Goal: Task Accomplishment & Management: Use online tool/utility

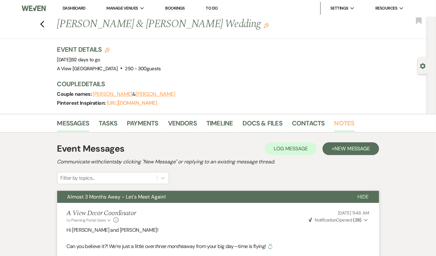
click at [350, 122] on link "Notes" at bounding box center [344, 125] width 20 height 14
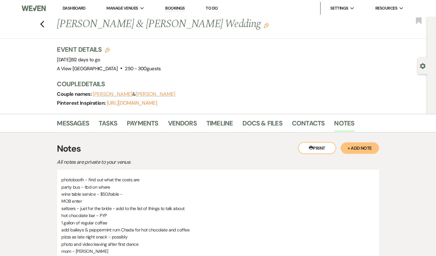
click at [361, 146] on button "+ Add Note" at bounding box center [360, 147] width 38 height 11
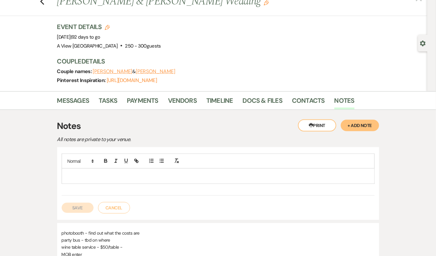
scroll to position [22, 0]
click at [169, 173] on p at bounding box center [218, 176] width 303 height 7
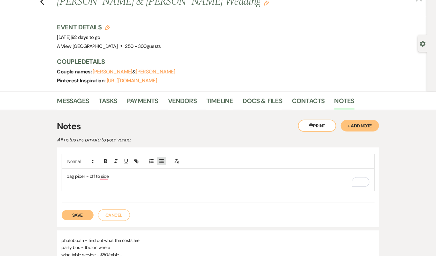
click at [162, 160] on icon "button" at bounding box center [162, 161] width 6 height 6
click at [125, 176] on p "bag piper - off to the side" at bounding box center [218, 176] width 303 height 7
click at [146, 183] on li "only time song is playing" at bounding box center [221, 183] width 296 height 7
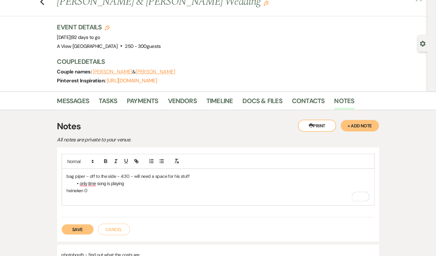
click at [85, 227] on button "Save" at bounding box center [78, 229] width 32 height 10
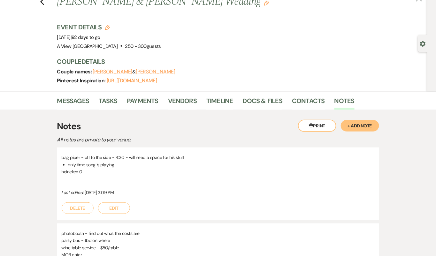
click at [150, 172] on p "heineken 0" at bounding box center [218, 171] width 313 height 7
click at [74, 102] on link "Messages" at bounding box center [73, 103] width 32 height 14
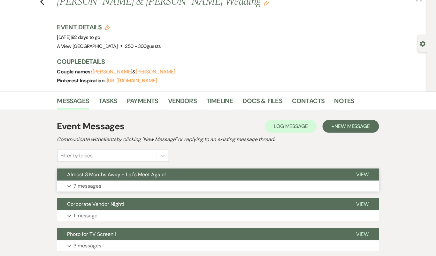
click at [181, 179] on button "Almost 3 Months Away - Let's Meet Again!" at bounding box center [201, 175] width 289 height 12
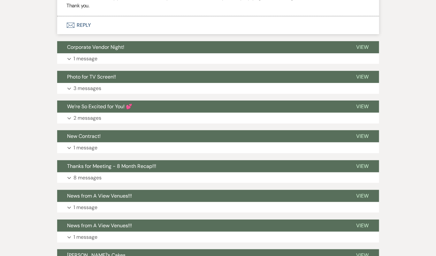
scroll to position [1562, 0]
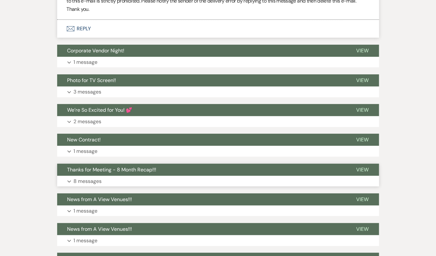
click at [173, 170] on button "Thanks for Meeting - 8 Month Recap!!!" at bounding box center [201, 170] width 289 height 12
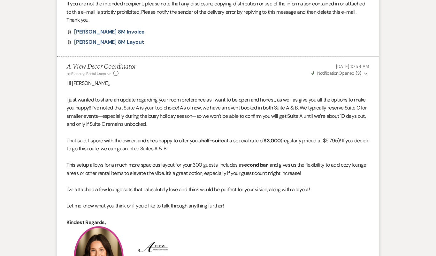
scroll to position [2500, 0]
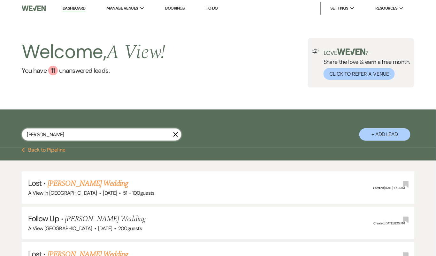
click at [74, 132] on input "[PERSON_NAME]" at bounding box center [102, 134] width 160 height 12
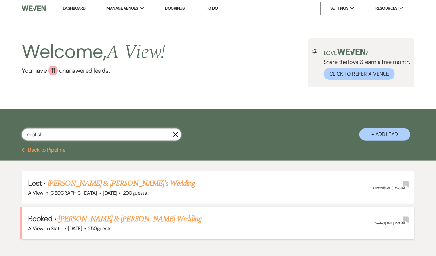
type input "miafish"
click at [91, 215] on link "[PERSON_NAME] & [PERSON_NAME] Wedding" at bounding box center [129, 218] width 143 height 11
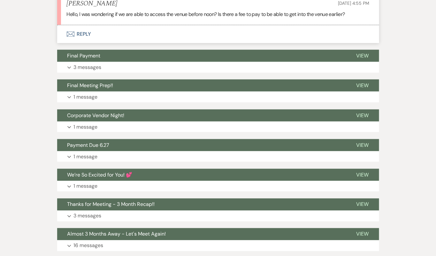
scroll to position [212, 0]
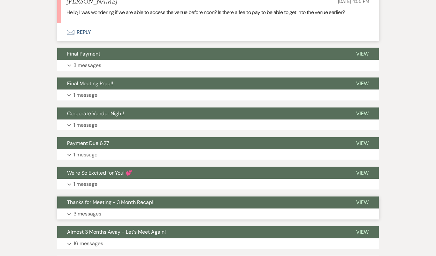
click at [149, 202] on span "Thanks for Meeting - 3 Month Recap!!" at bounding box center [110, 202] width 87 height 7
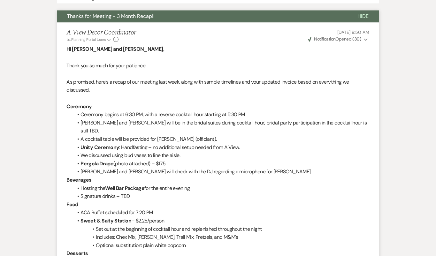
scroll to position [441, 0]
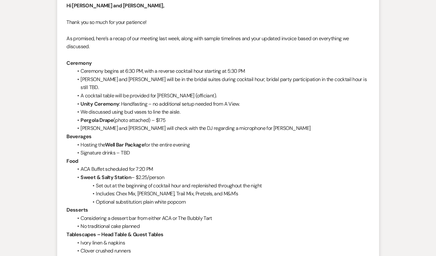
click at [183, 116] on li "Pergola Drape (photo attached) – $175" at bounding box center [221, 120] width 296 height 8
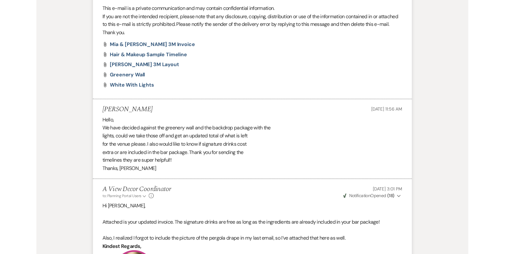
scroll to position [1148, 0]
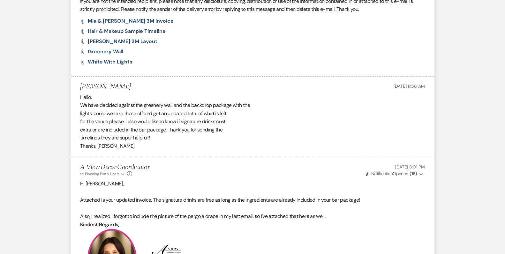
click at [171, 147] on div "Hello, We have decided against the greenery wall and the backdrop package with …" at bounding box center [252, 121] width 345 height 57
click at [126, 119] on div "Hello, We have decided against the greenery wall and the backdrop package with …" at bounding box center [252, 121] width 345 height 57
click at [174, 121] on div "Hello, We have decided against the greenery wall and the backdrop package with …" at bounding box center [252, 121] width 345 height 57
click at [132, 120] on div "Hello, We have decided against the greenery wall and the backdrop package with …" at bounding box center [252, 121] width 345 height 57
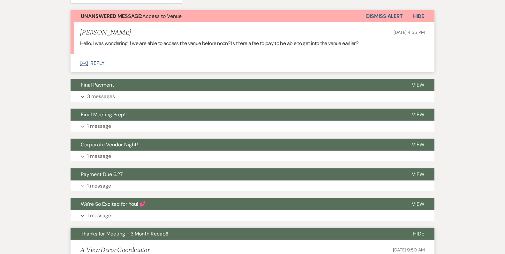
scroll to position [256, 0]
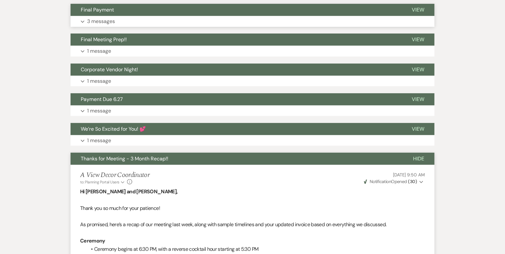
click at [155, 22] on button "Expand 3 messages" at bounding box center [253, 21] width 364 height 11
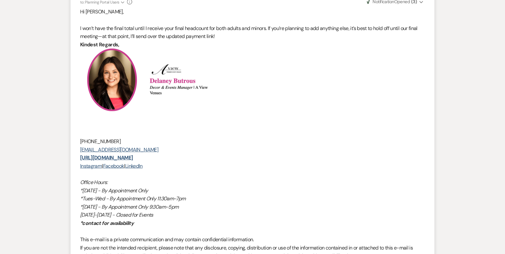
scroll to position [747, 0]
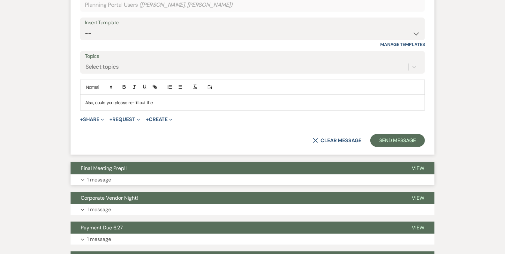
click at [151, 180] on button "Expand 1 message" at bounding box center [253, 179] width 364 height 11
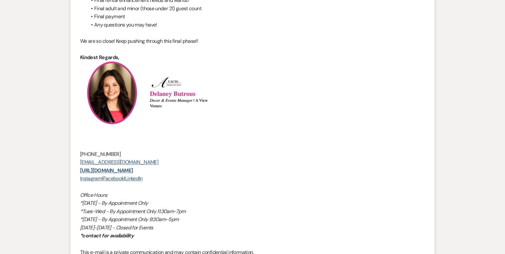
scroll to position [1195, 0]
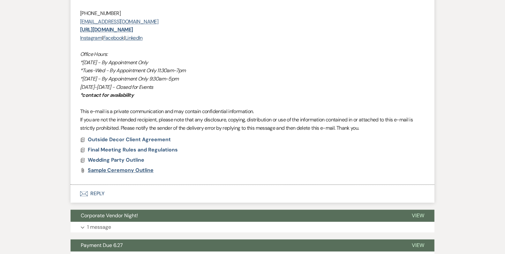
click at [131, 169] on span "Sample Ceremony Outline" at bounding box center [121, 170] width 66 height 7
click at [129, 158] on span "Wedding Party Outline" at bounding box center [116, 159] width 57 height 7
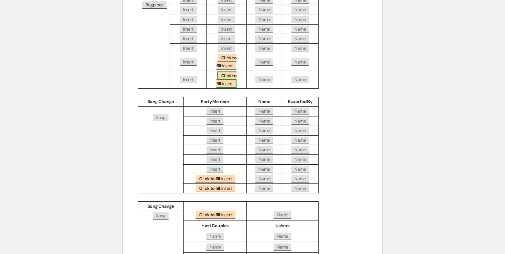
scroll to position [0, 0]
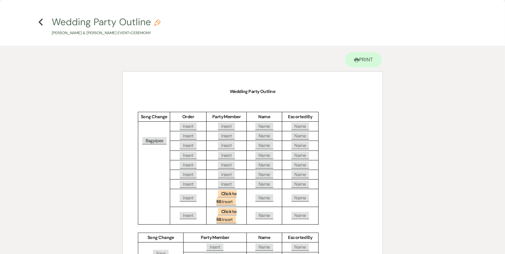
drag, startPoint x: 61, startPoint y: 48, endPoint x: 54, endPoint y: 48, distance: 7.1
click at [42, 23] on icon "Previous" at bounding box center [40, 22] width 5 height 8
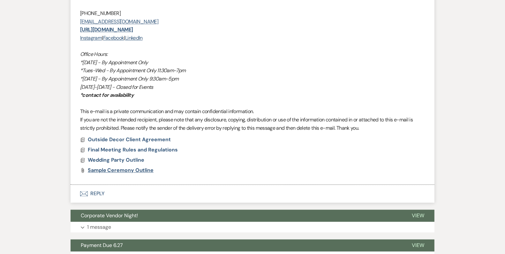
click at [110, 170] on span "Sample Ceremony Outline" at bounding box center [121, 170] width 66 height 7
click at [138, 157] on span "Wedding Party Outline" at bounding box center [116, 159] width 57 height 7
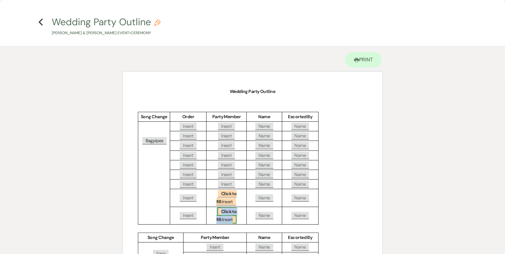
click at [228, 213] on span "Click to fill: [PERSON_NAME]" at bounding box center [226, 215] width 20 height 16
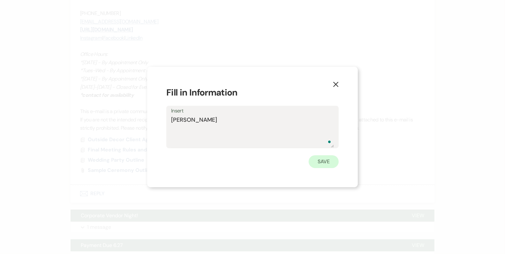
type textarea "[PERSON_NAME]"
click at [318, 158] on button "Save" at bounding box center [324, 161] width 30 height 13
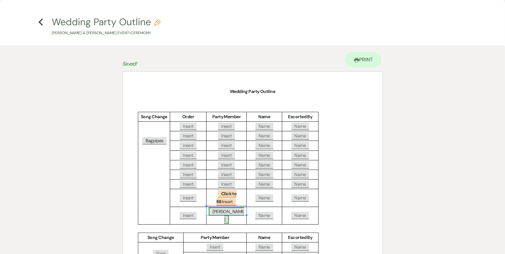
click at [230, 210] on span "[PERSON_NAME]" at bounding box center [226, 215] width 35 height 16
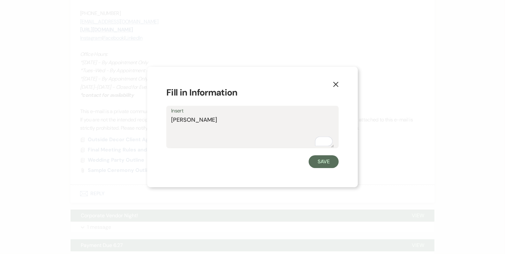
click at [183, 120] on textarea "[PERSON_NAME]" at bounding box center [252, 132] width 163 height 32
type textarea "officiant"
click at [332, 162] on button "Save" at bounding box center [324, 161] width 30 height 13
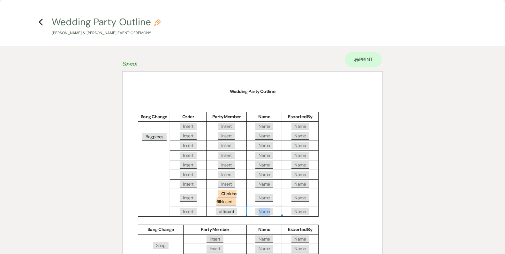
click at [264, 210] on span "Name" at bounding box center [264, 211] width 18 height 7
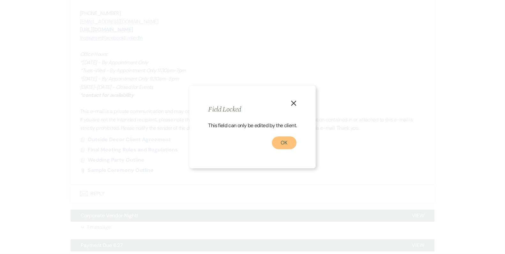
click at [279, 142] on button "OK" at bounding box center [284, 142] width 25 height 13
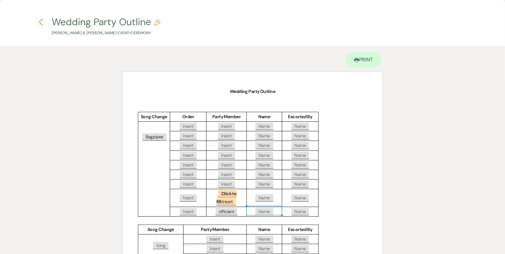
click at [40, 21] on use "button" at bounding box center [41, 22] width 4 height 7
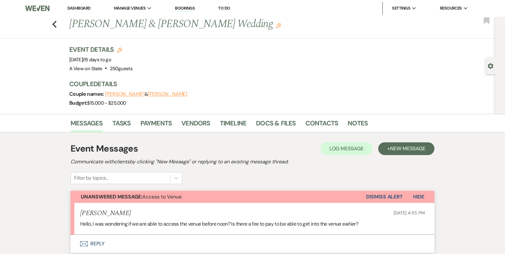
click at [386, 195] on button "Dismiss Alert" at bounding box center [384, 197] width 37 height 12
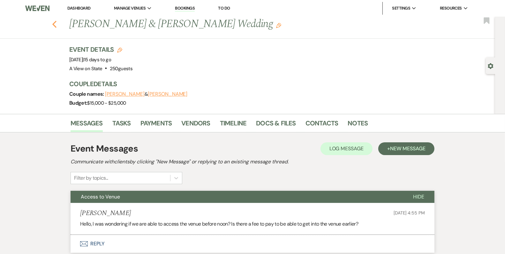
click at [55, 26] on use "button" at bounding box center [54, 24] width 4 height 7
